Goal: Task Accomplishment & Management: Manage account settings

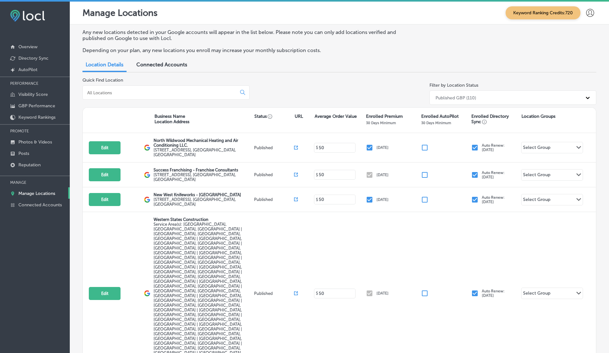
click at [102, 97] on div at bounding box center [166, 92] width 167 height 14
click at [102, 90] on input at bounding box center [161, 93] width 149 height 6
paste input "Crescent School of Gaming and Bartending"
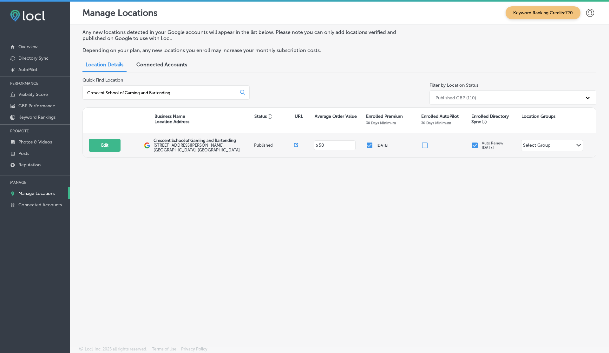
type input "Crescent School of Gaming and Bartending"
click at [297, 145] on icon at bounding box center [296, 145] width 4 height 4
click at [102, 149] on button "Edit" at bounding box center [105, 145] width 32 height 13
select select "US"
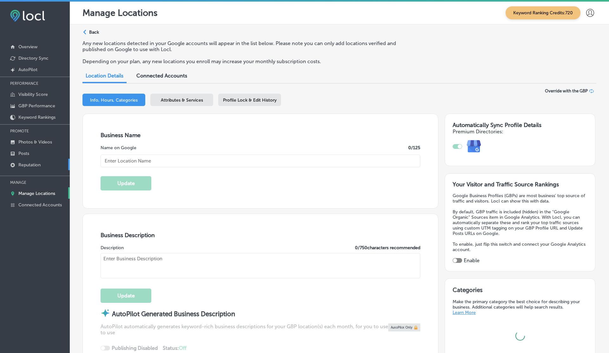
type input "Crescent School of Gaming and Bartending"
type input "3275 S Jones Blvd #101"
type input "Las Vegas"
type input "89146"
type input "US"
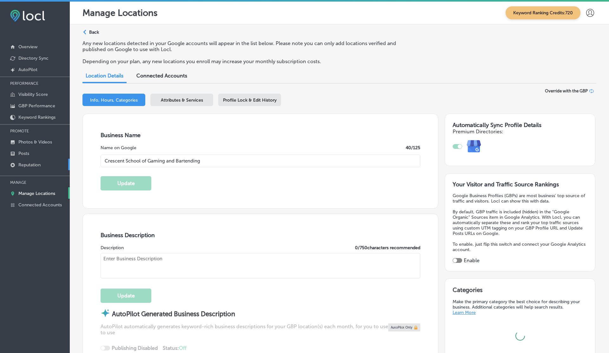
click at [31, 163] on p "Reputation" at bounding box center [29, 164] width 22 height 5
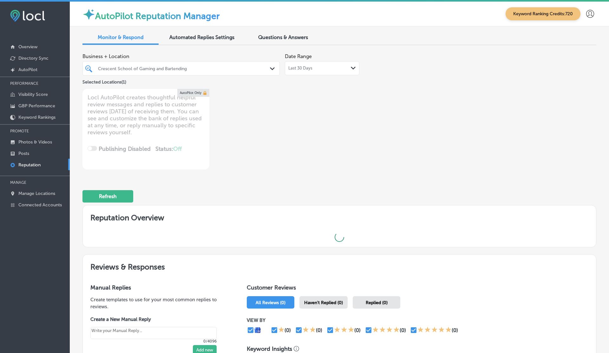
type textarea "x"
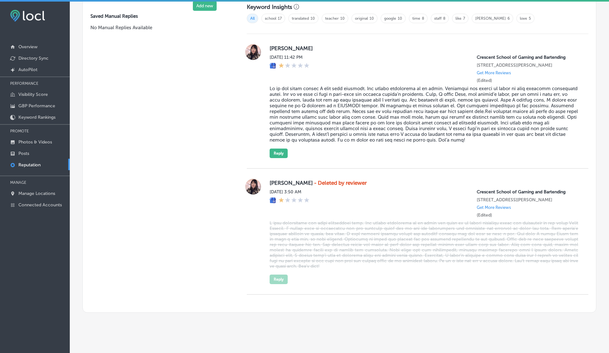
scroll to position [450, 0]
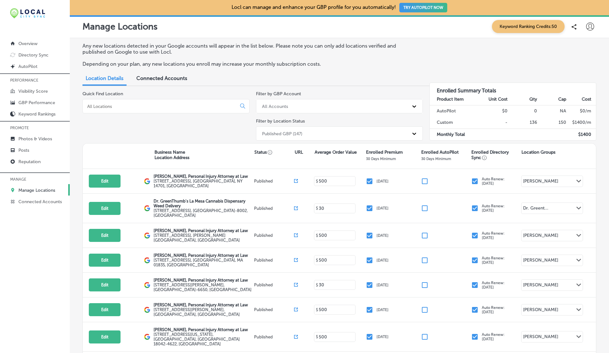
click at [137, 106] on input at bounding box center [161, 106] width 149 height 6
paste input "Pilgrim Pest Professionals of [GEOGRAPHIC_DATA]"
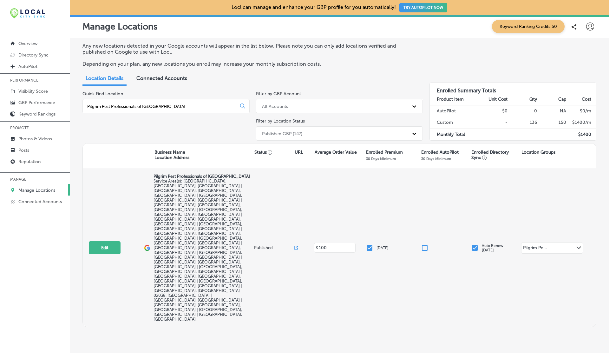
type input "Pilgrim Pest Professionals of [GEOGRAPHIC_DATA]"
click at [298, 246] on icon at bounding box center [297, 247] width 2 height 2
click at [111, 241] on button "Edit" at bounding box center [105, 247] width 32 height 13
select select "US"
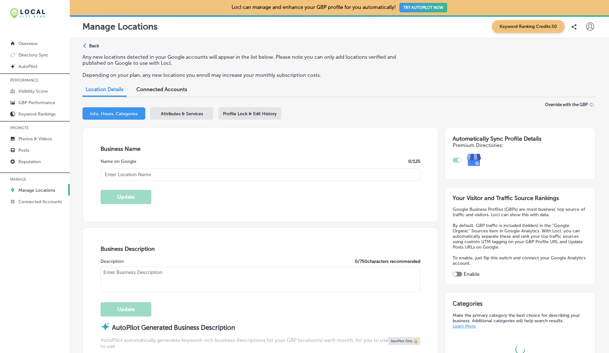
type input "Pilgrim Pest Professionals of [GEOGRAPHIC_DATA]"
type input "[URL][DOMAIN_NAME]"
type input "[STREET_ADDRESS]"
type input "Quincy"
type input "02171"
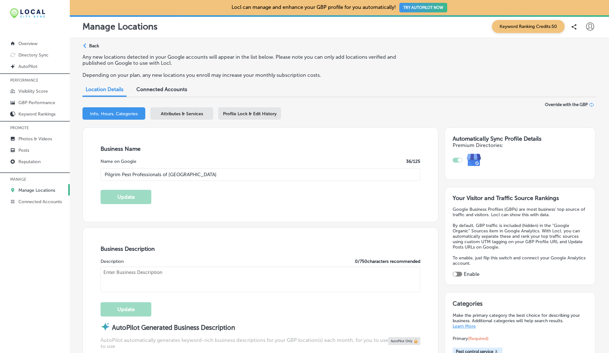
type input "US"
type textarea "Pilgrim Pest Professionals of Quincy is a fully licensed & insured pest control…"
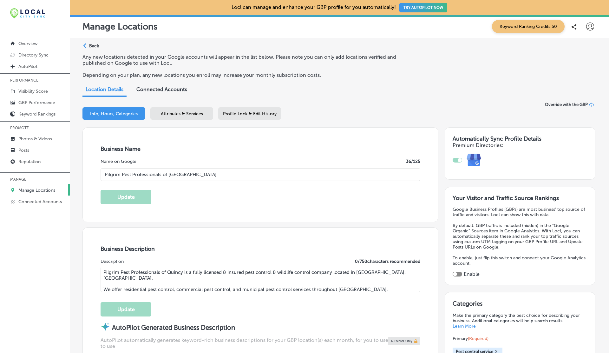
type input "[PHONE_NUMBER]"
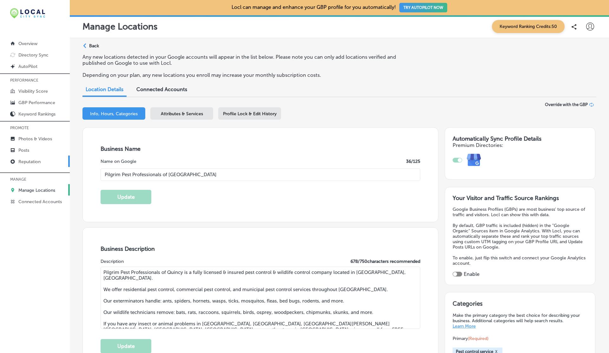
click at [38, 161] on p "Reputation" at bounding box center [29, 161] width 22 height 5
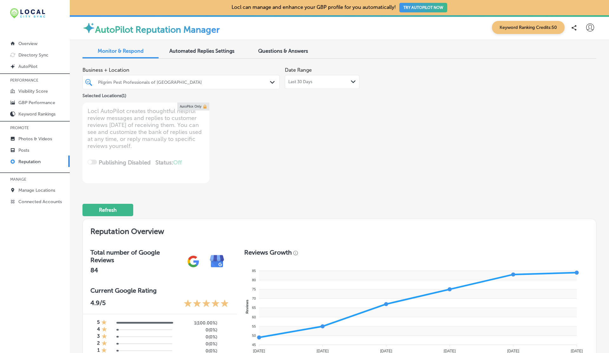
click at [317, 78] on div "Last 30 Days Path Created with Sketch." at bounding box center [322, 82] width 75 height 14
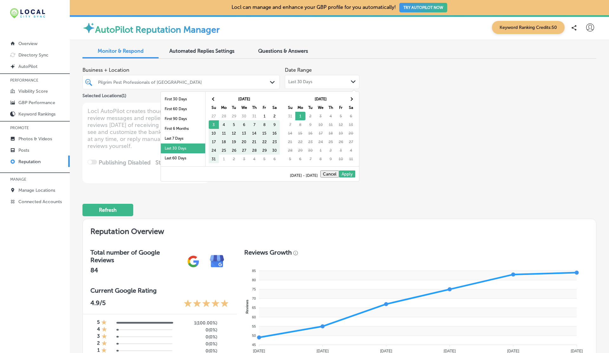
scroll to position [37, 0]
click at [179, 149] on li "Last 2 Years" at bounding box center [183, 151] width 44 height 10
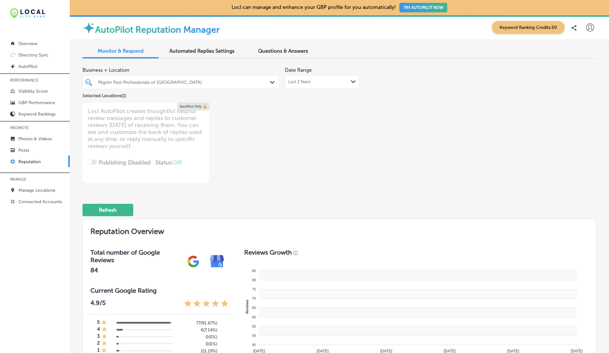
type textarea "x"
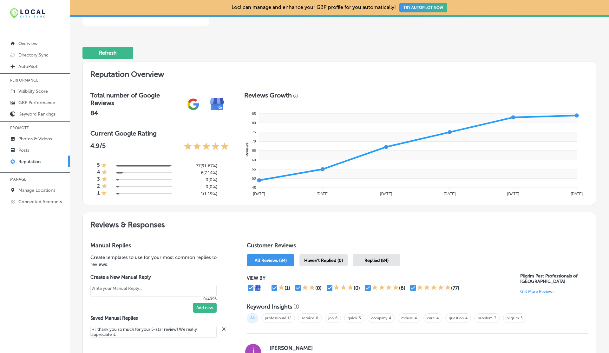
scroll to position [0, 0]
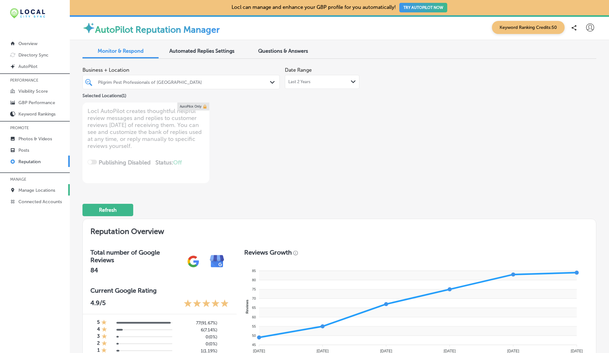
click at [34, 188] on p "Manage Locations" at bounding box center [36, 190] width 37 height 5
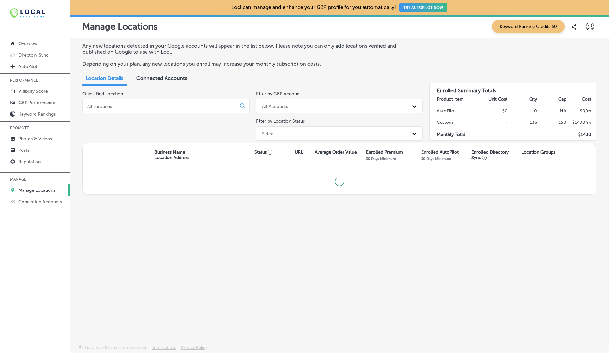
click at [132, 109] on div at bounding box center [166, 106] width 167 height 14
click at [115, 106] on input at bounding box center [161, 106] width 149 height 6
paste input "Pilgrim Pest Professionals of Hyannis"
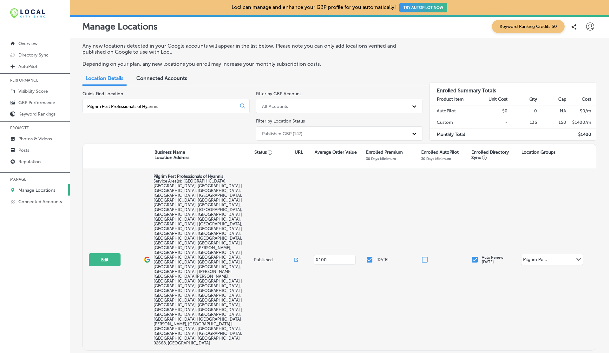
type input "Pilgrim Pest Professionals of Hyannis"
click at [295, 258] on icon at bounding box center [296, 260] width 4 height 4
click at [103, 253] on button "Edit" at bounding box center [105, 259] width 32 height 13
select select "US"
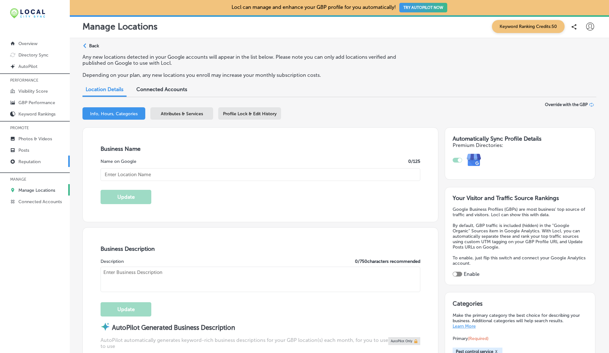
type input "Pilgrim Pest Professionals of Hyannis"
click at [28, 162] on p "Reputation" at bounding box center [29, 161] width 22 height 5
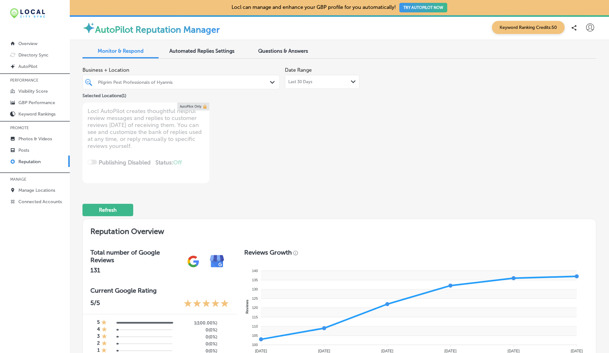
click at [300, 83] on span "Last 30 Days" at bounding box center [301, 81] width 24 height 5
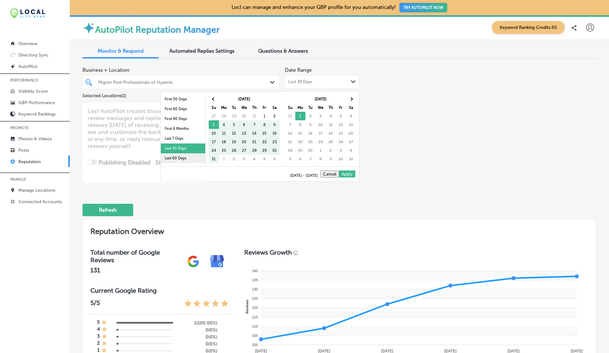
scroll to position [37, 0]
click at [175, 153] on li "Last 2 Years" at bounding box center [183, 151] width 44 height 10
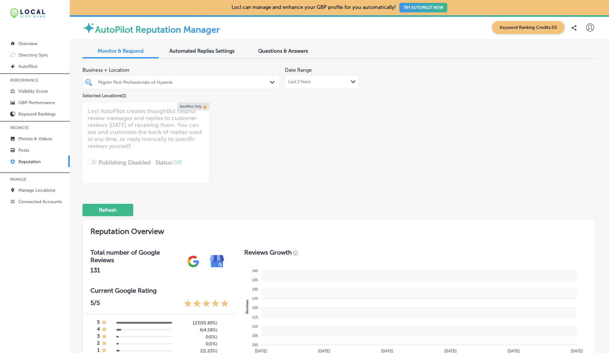
type textarea "x"
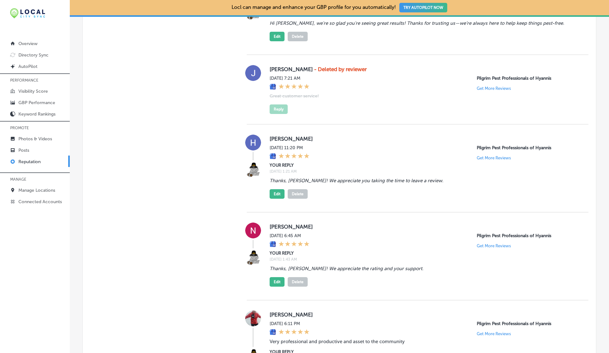
scroll to position [540, 0]
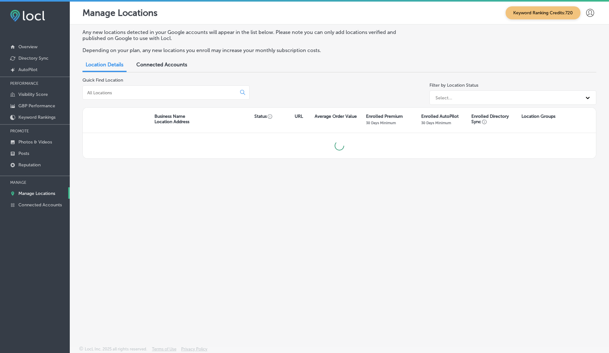
click at [117, 93] on input at bounding box center [161, 93] width 149 height 6
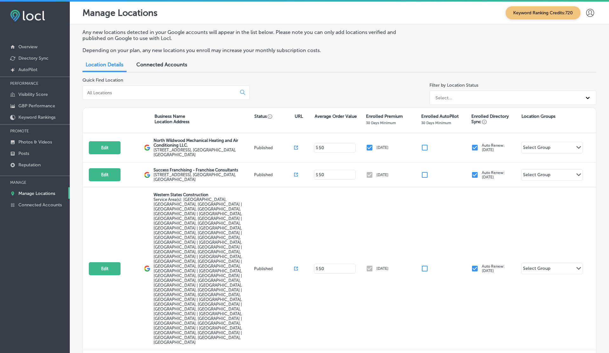
paste input "Windy City Bites"
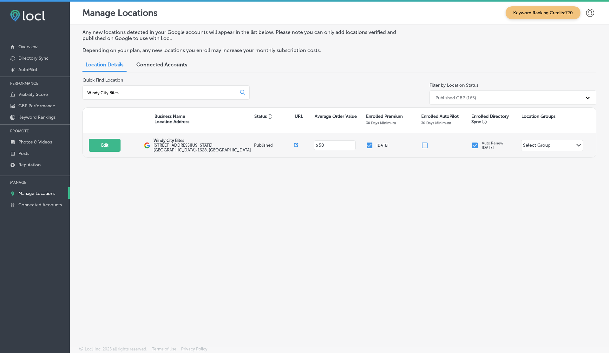
type input "Windy City Bites"
click at [295, 145] on icon at bounding box center [296, 145] width 4 height 4
click at [101, 147] on button "Edit" at bounding box center [105, 145] width 32 height 13
select select "US"
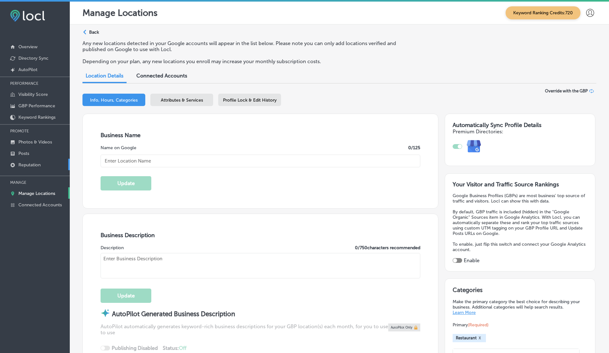
checkbox input "true"
type input "Windy City Bites"
click at [30, 162] on p "Reputation" at bounding box center [29, 164] width 22 height 5
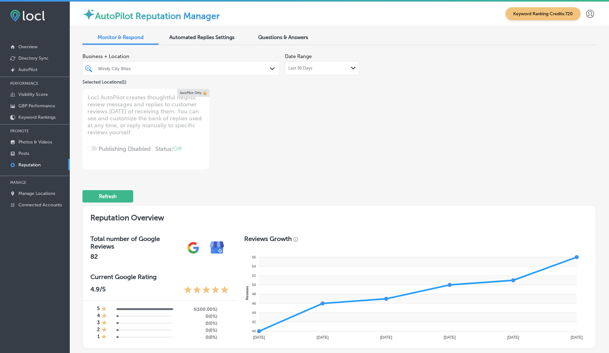
click at [309, 67] on span "Last 30 Days" at bounding box center [301, 68] width 24 height 5
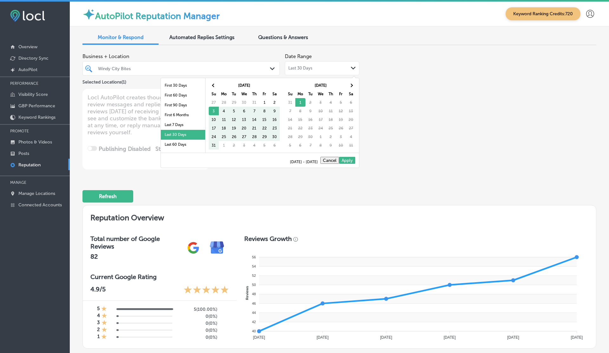
scroll to position [37, 0]
click at [176, 134] on li "Last 2 Years" at bounding box center [183, 137] width 44 height 10
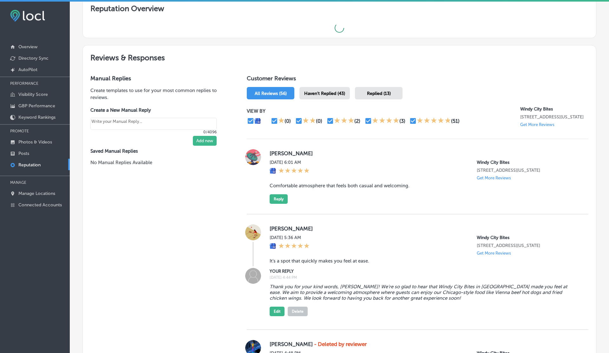
type textarea "x"
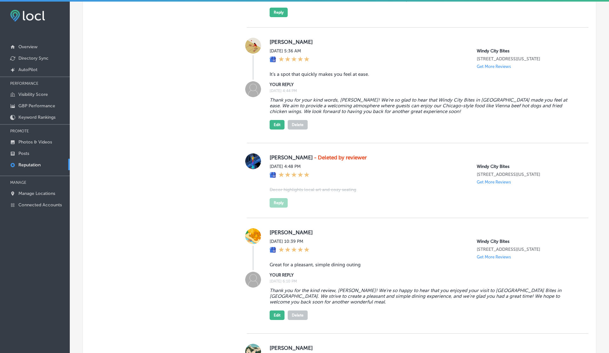
scroll to position [525, 0]
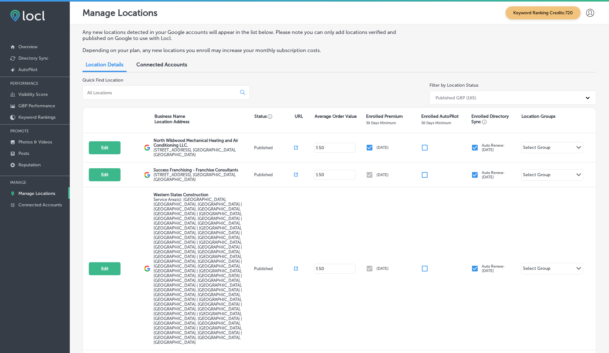
click at [593, 11] on icon at bounding box center [591, 13] width 8 height 8
click at [587, 53] on li "Log Out" at bounding box center [579, 52] width 44 height 15
